Goal: Task Accomplishment & Management: Manage account settings

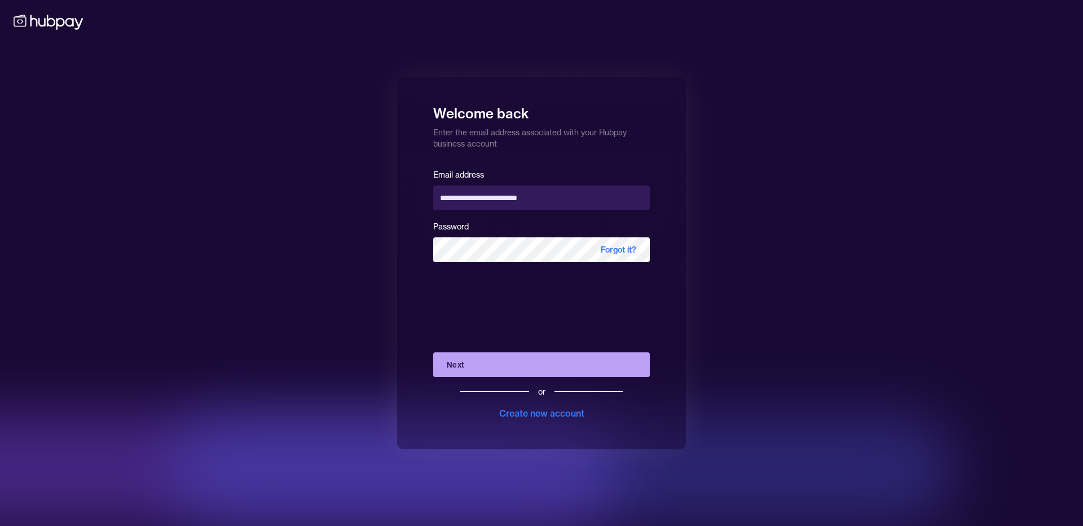
click at [491, 362] on button "Next" at bounding box center [541, 364] width 217 height 25
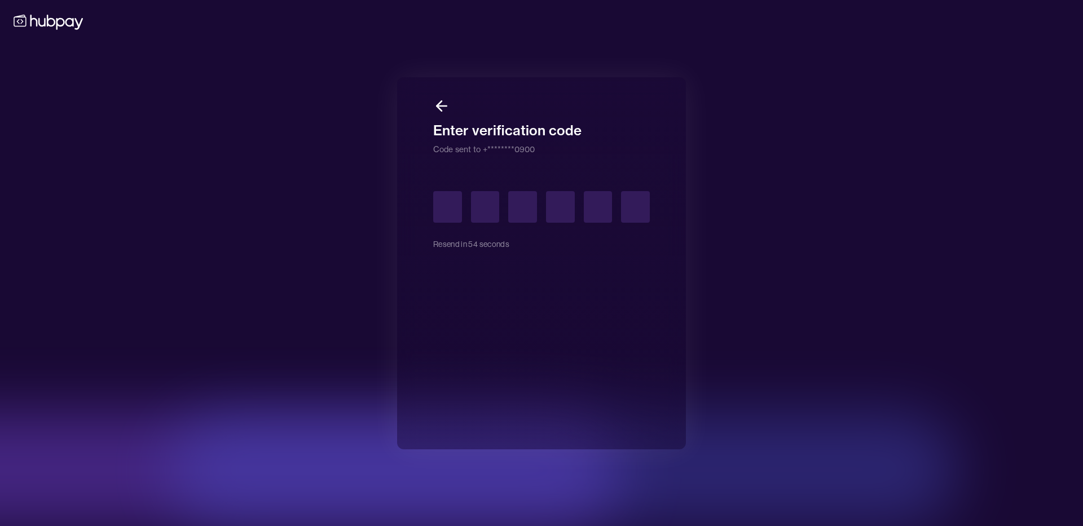
type input "*"
